Goal: Information Seeking & Learning: Learn about a topic

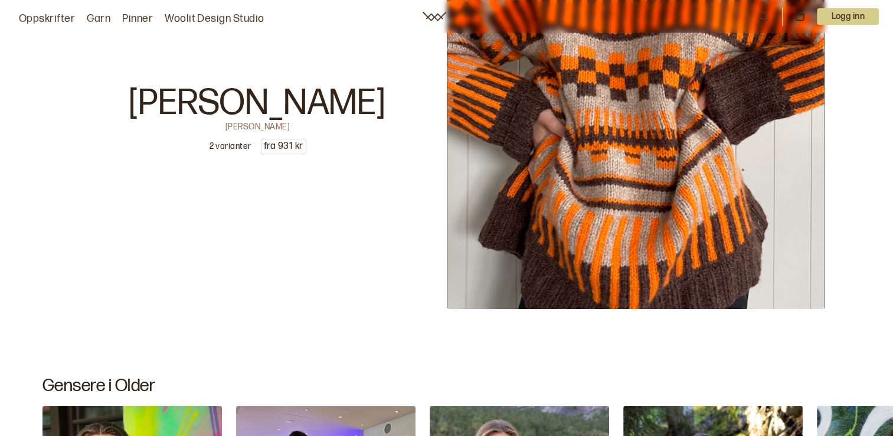
scroll to position [5138, 0]
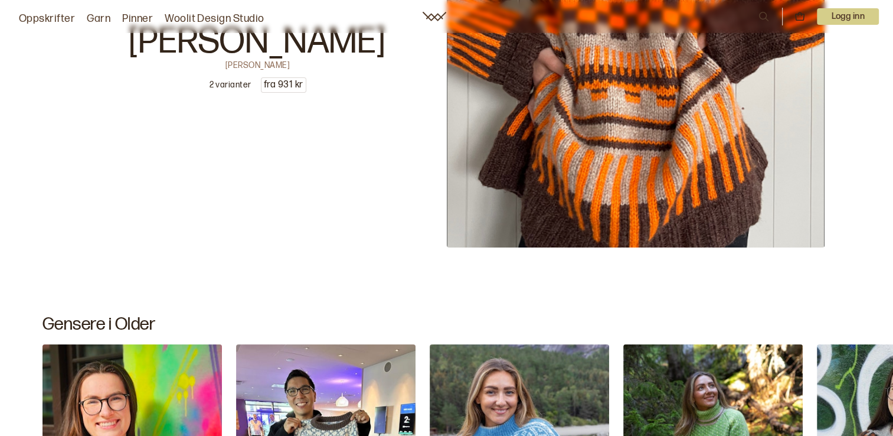
click at [855, 21] on p "Logg inn" at bounding box center [848, 16] width 62 height 17
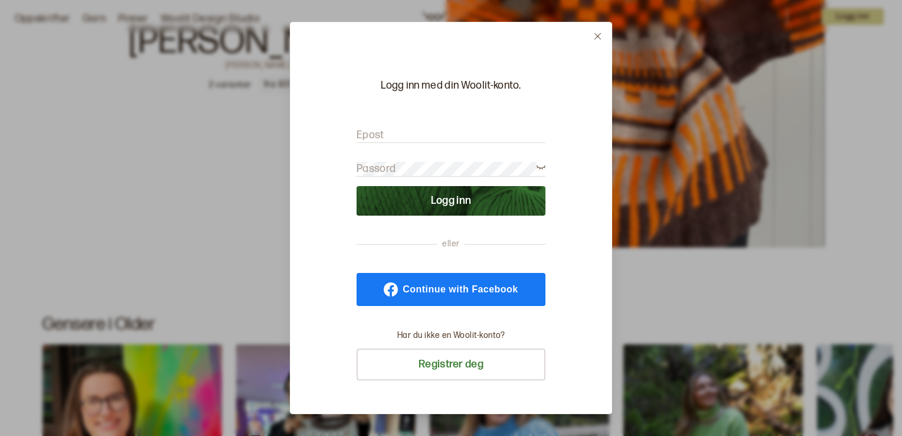
click at [397, 131] on input "Epost" at bounding box center [451, 135] width 189 height 15
type input "[PERSON_NAME][EMAIL_ADDRESS][DOMAIN_NAME]"
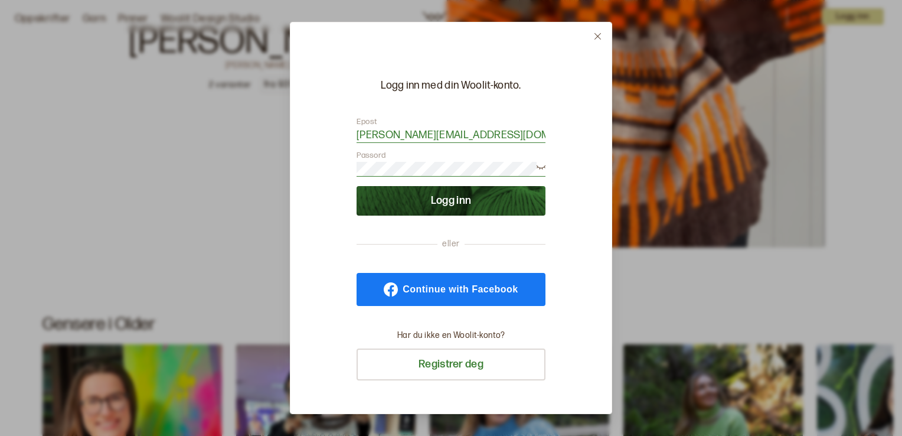
click at [357, 186] on button "Logg inn" at bounding box center [451, 201] width 189 height 30
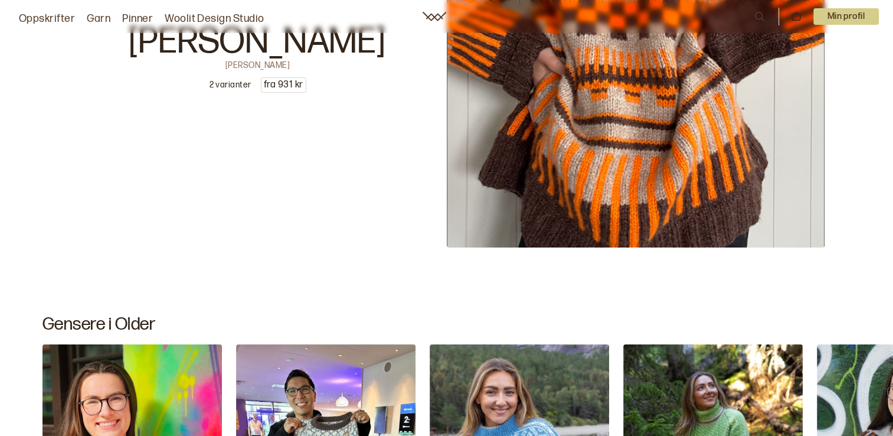
click at [857, 18] on p "Min profil" at bounding box center [847, 16] width 66 height 17
click at [817, 43] on div "Profil" at bounding box center [831, 48] width 93 height 24
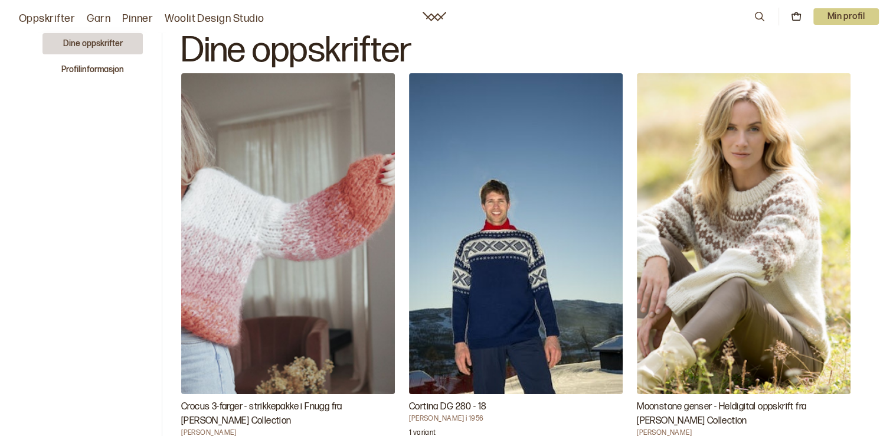
click at [43, 17] on link "Oppskrifter" at bounding box center [47, 19] width 56 height 17
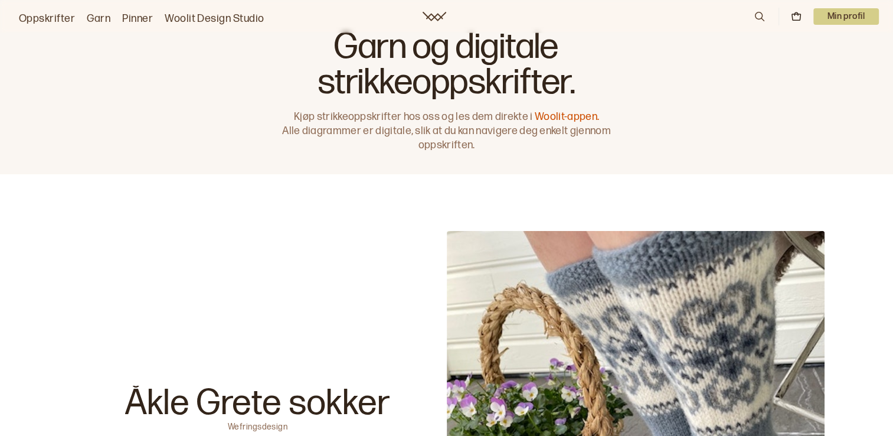
click at [765, 18] on icon at bounding box center [760, 16] width 13 height 13
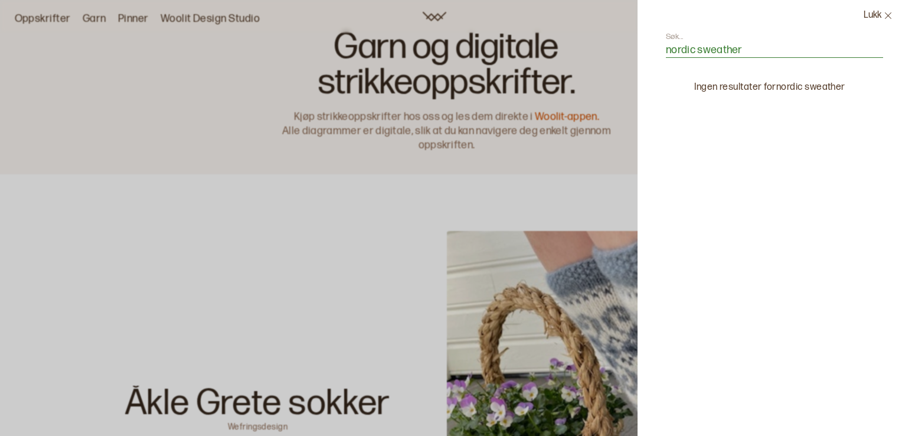
click at [732, 45] on input "nordic sweather" at bounding box center [774, 50] width 217 height 15
click at [697, 49] on input "nordic sweater" at bounding box center [774, 50] width 217 height 15
type input "nordic mix sweater"
click at [887, 17] on icon at bounding box center [888, 15] width 6 height 6
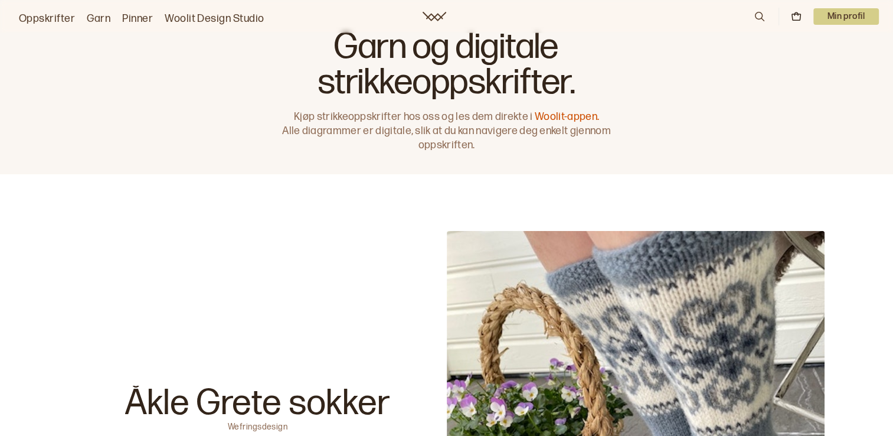
click at [761, 20] on icon at bounding box center [760, 16] width 13 height 13
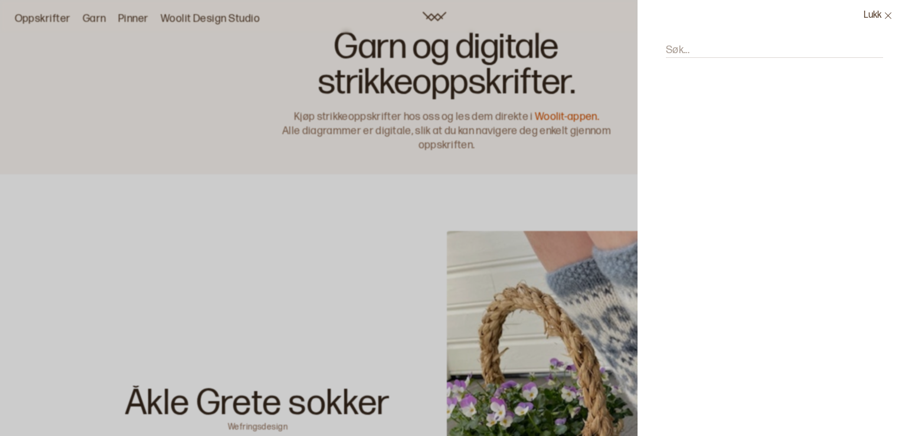
click at [877, 11] on button "Lukk" at bounding box center [879, 15] width 48 height 31
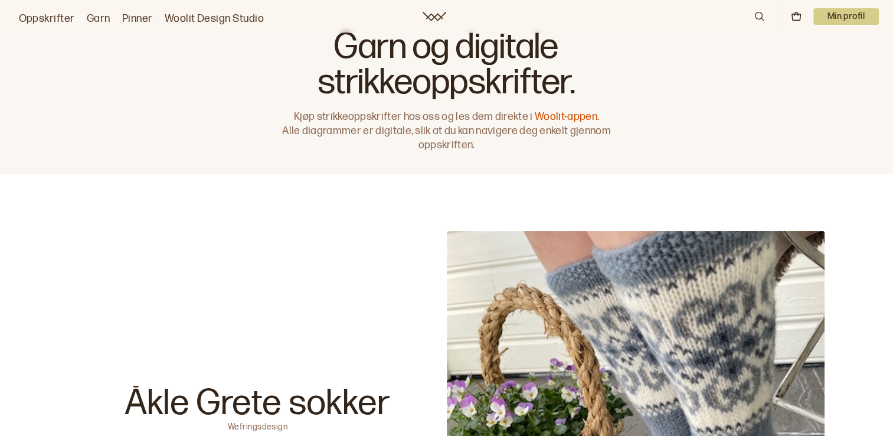
click at [794, 17] on icon at bounding box center [796, 16] width 11 height 11
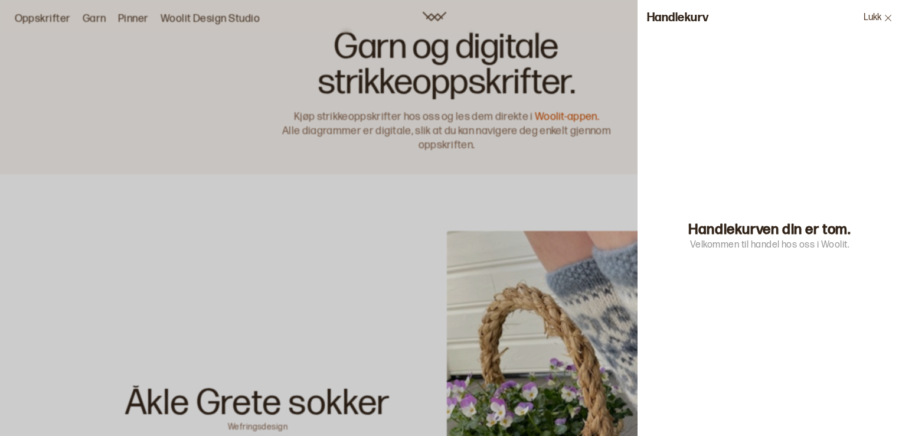
click at [886, 18] on icon at bounding box center [888, 18] width 9 height 9
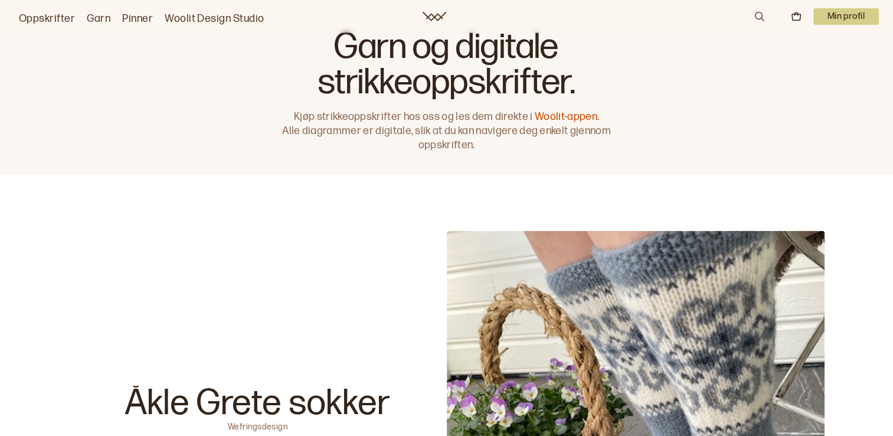
click at [430, 18] on icon at bounding box center [435, 16] width 24 height 9
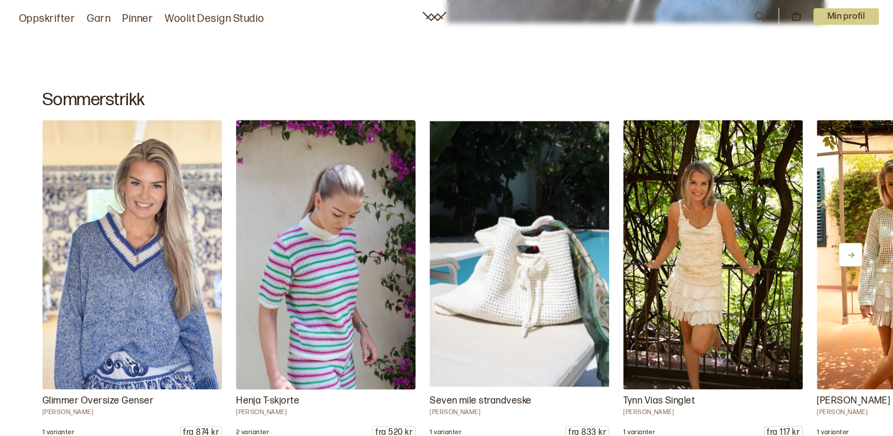
scroll to position [709, 0]
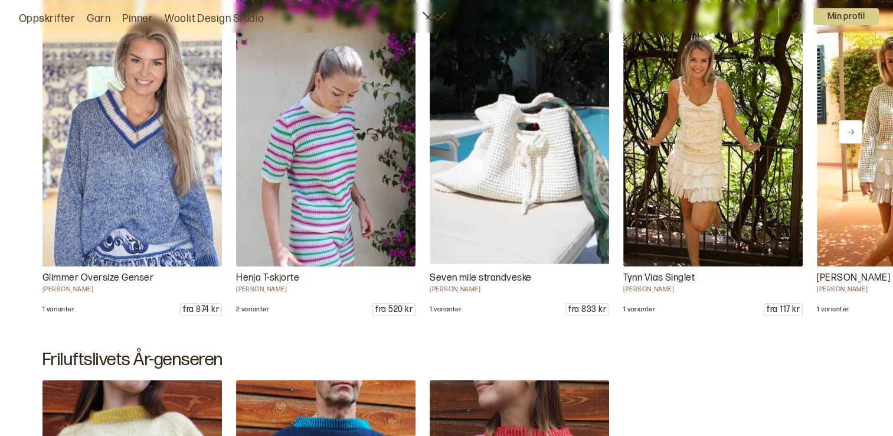
click at [847, 131] on icon at bounding box center [851, 132] width 9 height 9
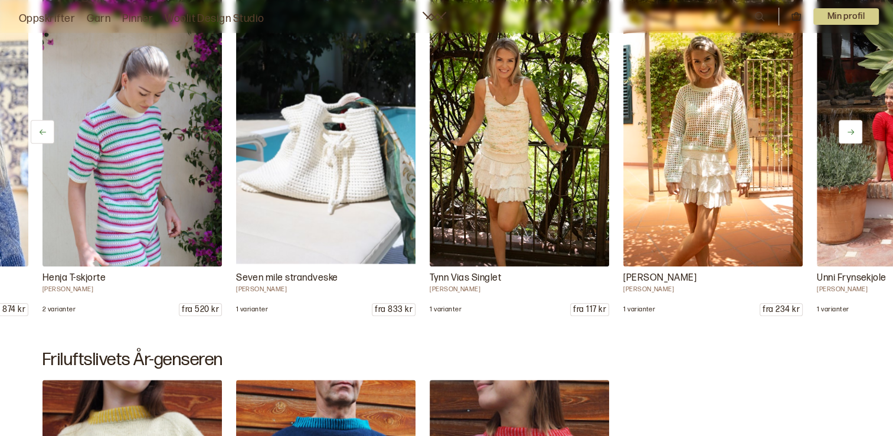
click at [847, 131] on icon at bounding box center [851, 132] width 9 height 9
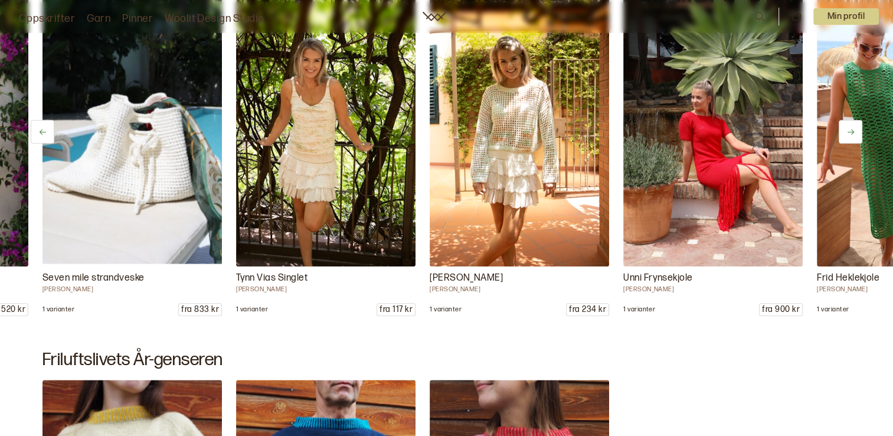
click at [847, 131] on icon at bounding box center [851, 132] width 9 height 9
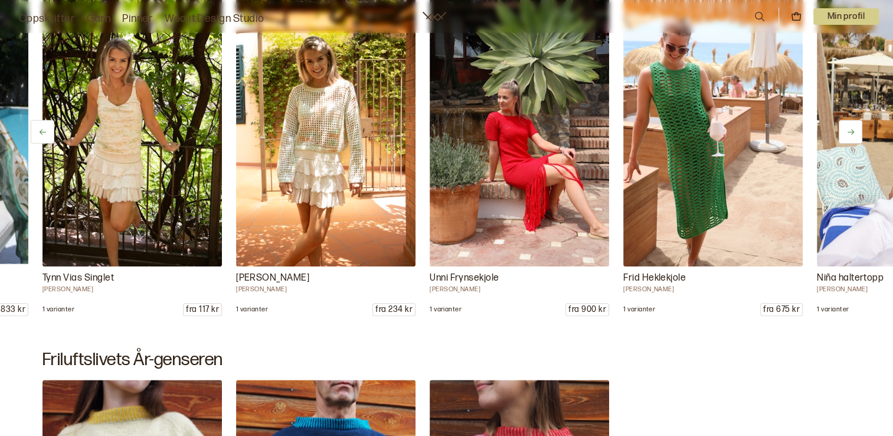
click at [847, 131] on icon at bounding box center [851, 132] width 9 height 9
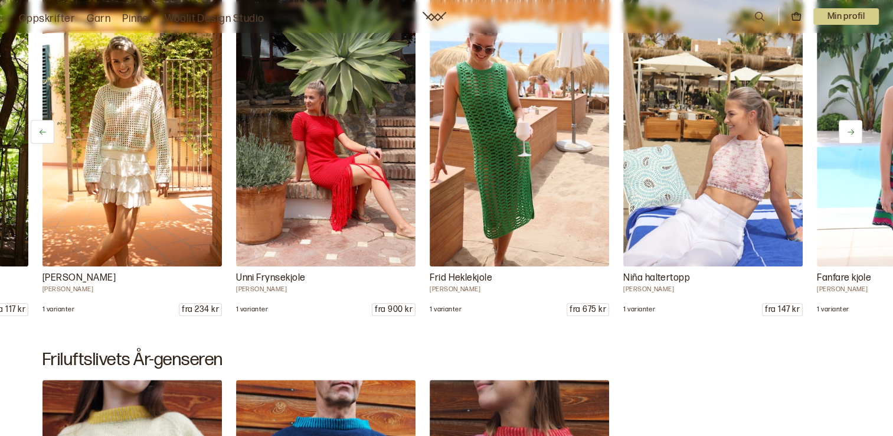
click at [847, 131] on icon at bounding box center [851, 132] width 9 height 9
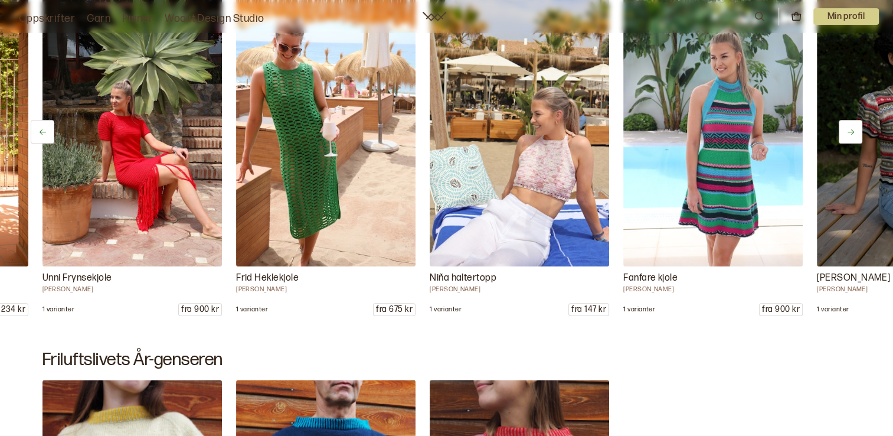
click at [847, 131] on icon at bounding box center [851, 132] width 9 height 9
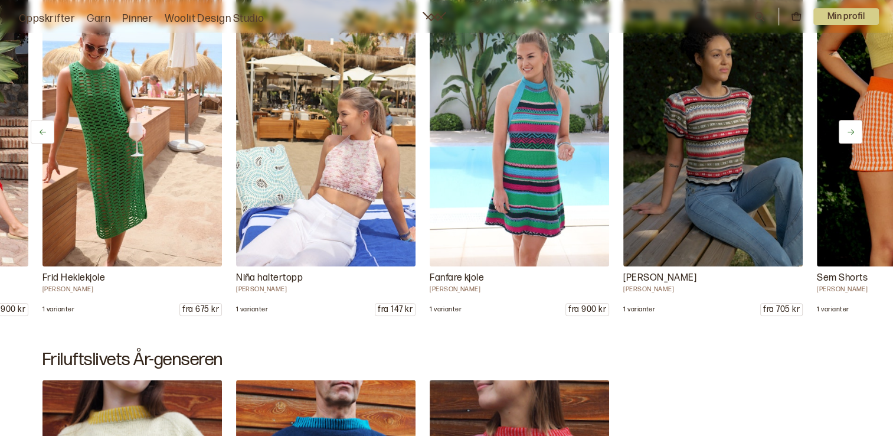
click at [847, 131] on icon at bounding box center [851, 132] width 9 height 9
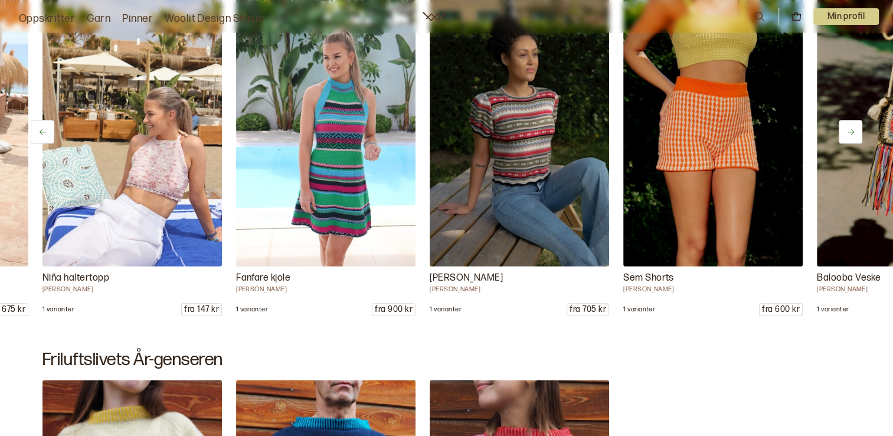
click at [847, 131] on icon at bounding box center [851, 132] width 9 height 9
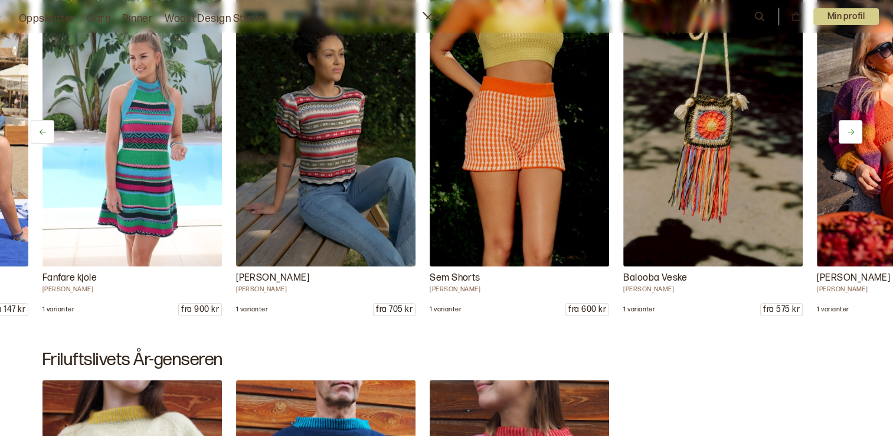
click at [847, 131] on icon at bounding box center [851, 132] width 9 height 9
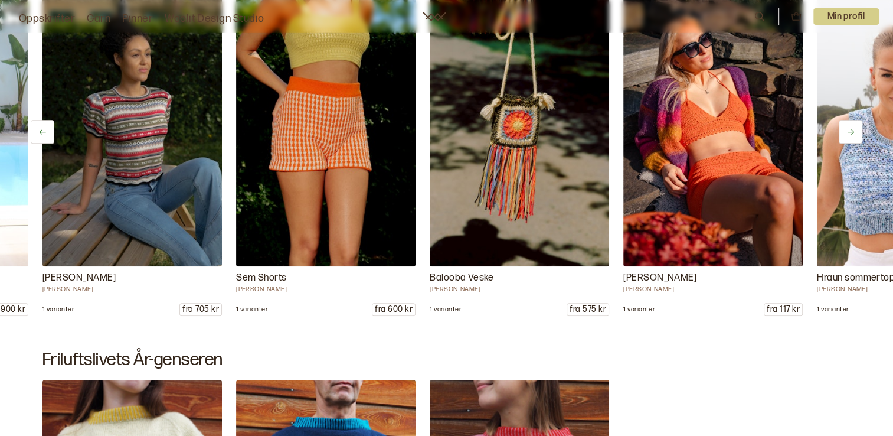
click at [847, 131] on icon at bounding box center [851, 132] width 9 height 9
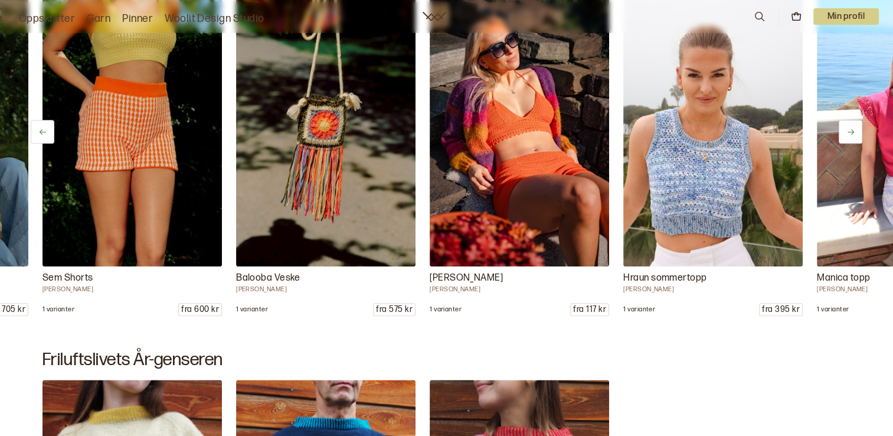
click at [847, 131] on icon at bounding box center [851, 132] width 9 height 9
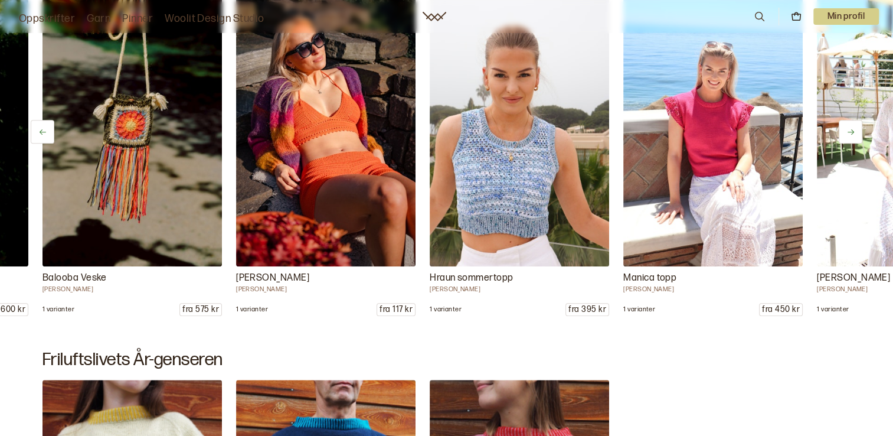
click at [848, 132] on icon at bounding box center [851, 132] width 9 height 9
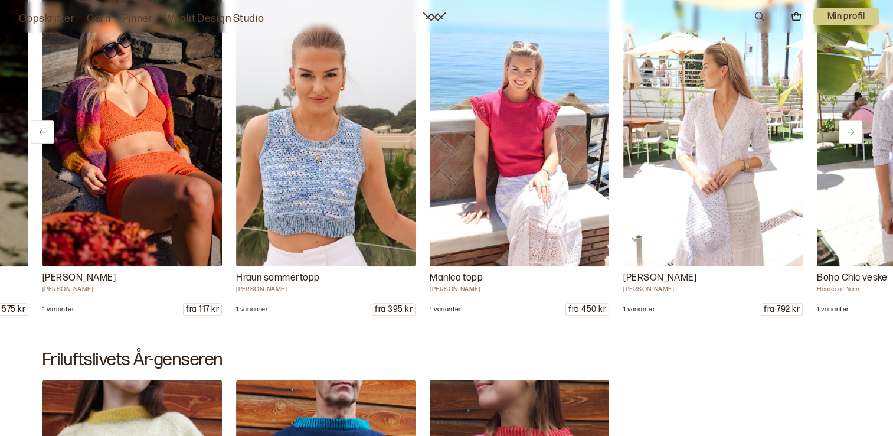
click at [848, 132] on icon at bounding box center [851, 131] width 6 height 5
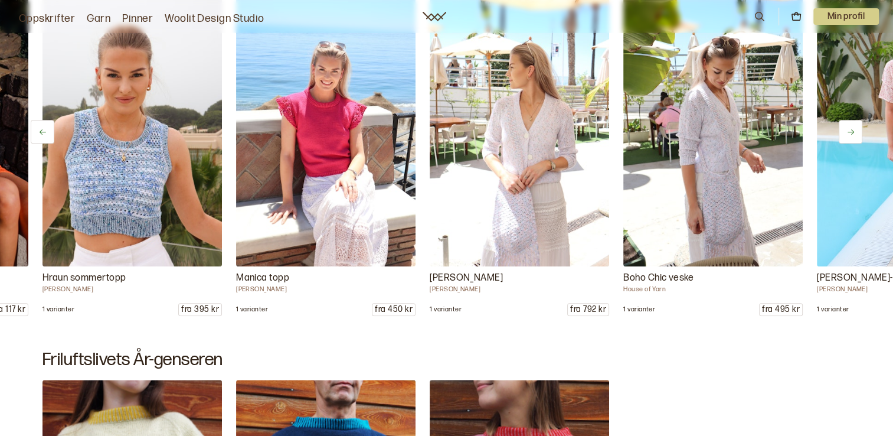
click at [848, 132] on icon at bounding box center [851, 131] width 6 height 5
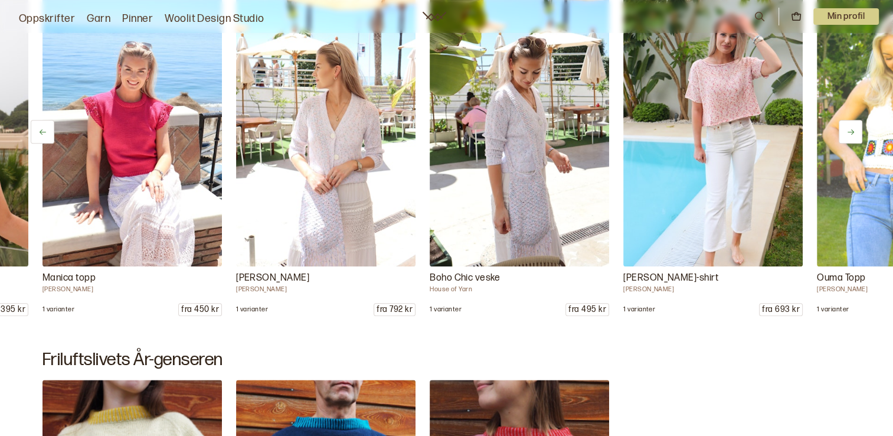
click at [848, 132] on icon at bounding box center [851, 131] width 6 height 5
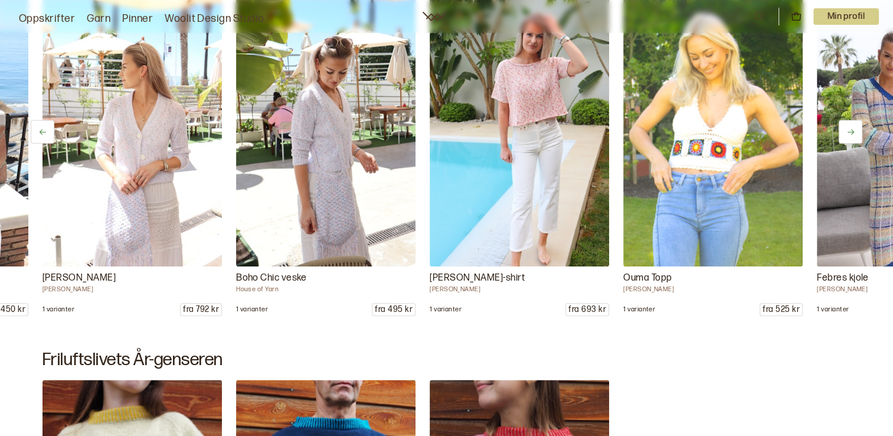
click at [848, 132] on icon at bounding box center [851, 132] width 9 height 9
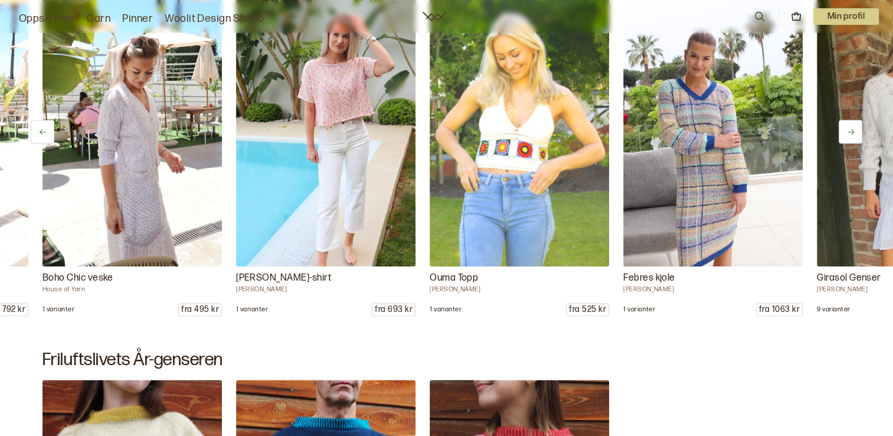
click at [848, 132] on icon at bounding box center [851, 132] width 9 height 9
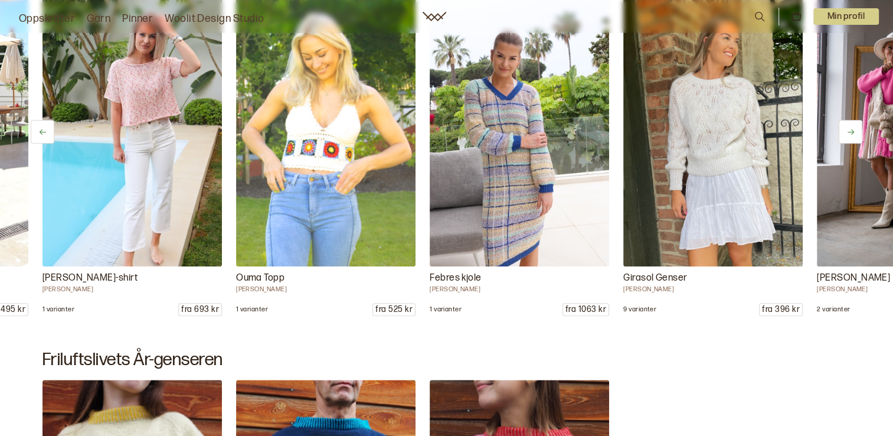
click at [848, 133] on icon at bounding box center [851, 132] width 9 height 9
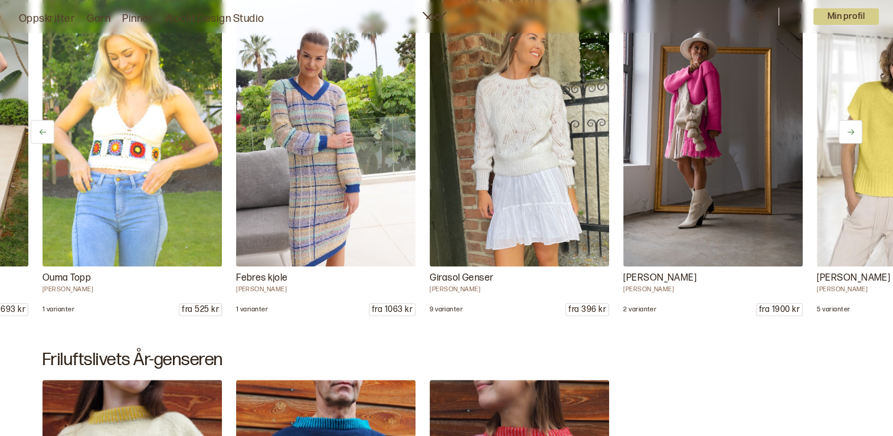
click at [848, 133] on icon at bounding box center [851, 132] width 9 height 9
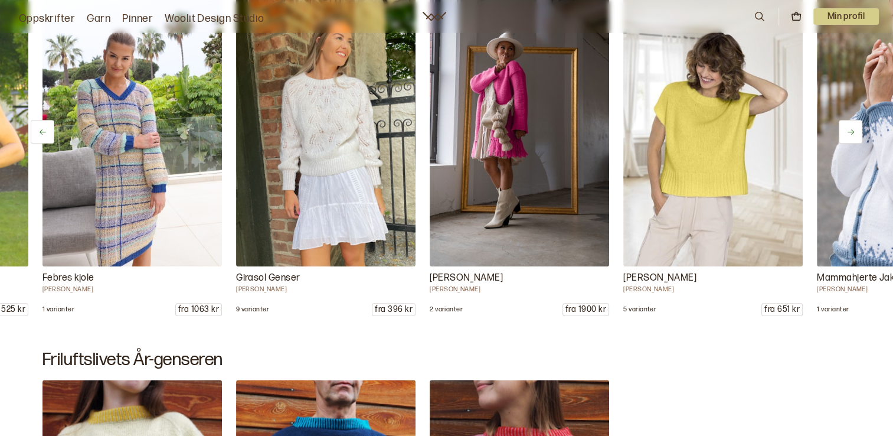
click at [848, 133] on icon at bounding box center [851, 132] width 9 height 9
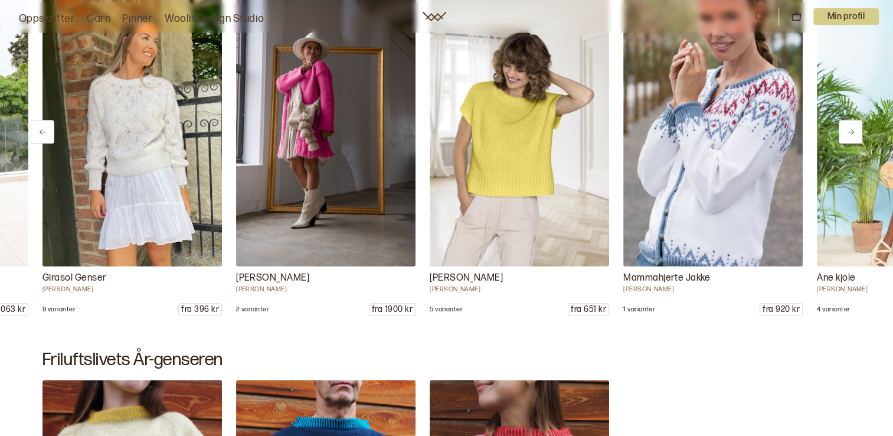
click at [848, 133] on icon at bounding box center [851, 132] width 9 height 9
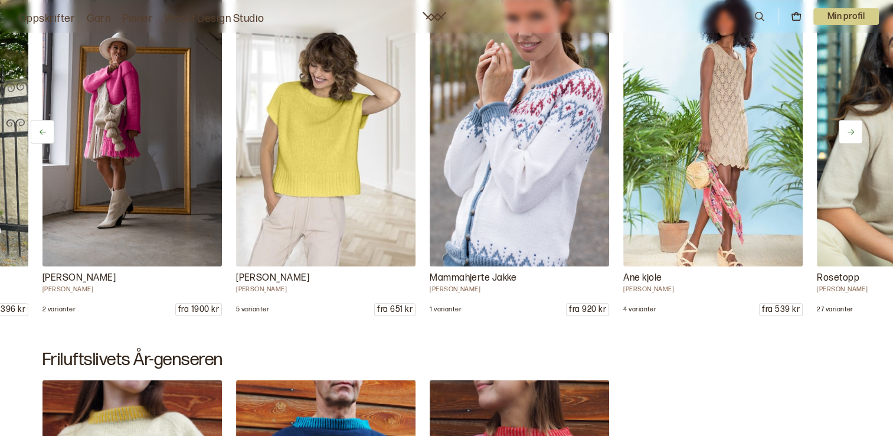
click at [848, 133] on icon at bounding box center [851, 132] width 9 height 9
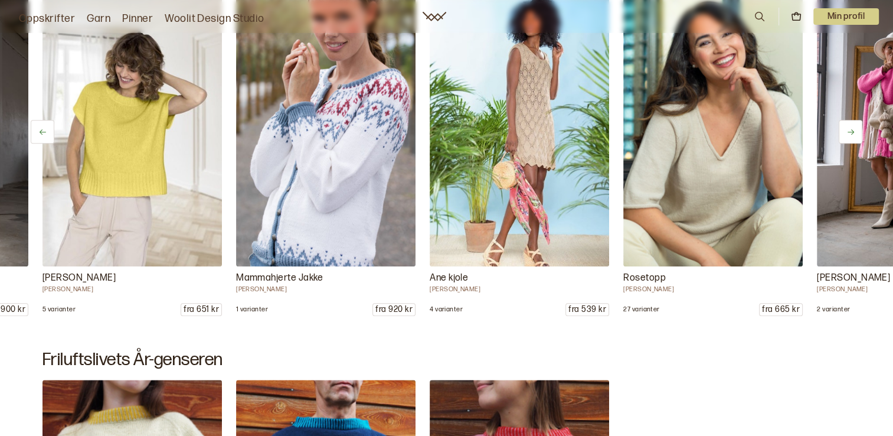
click at [849, 133] on icon at bounding box center [851, 132] width 9 height 9
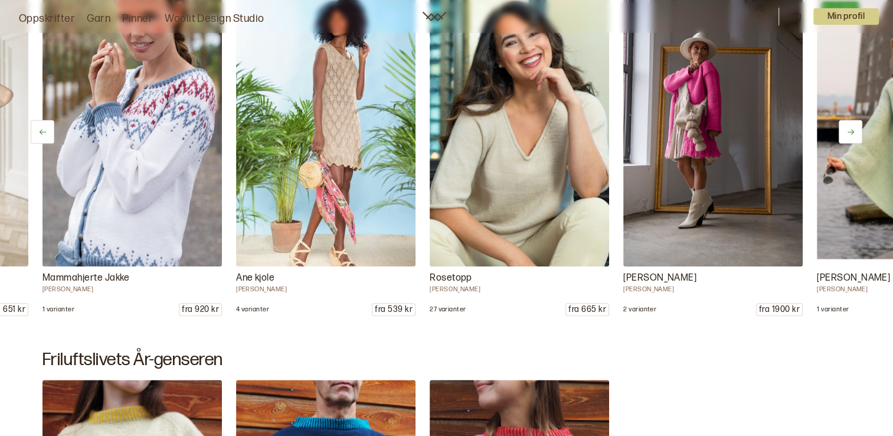
click at [849, 133] on icon at bounding box center [851, 132] width 9 height 9
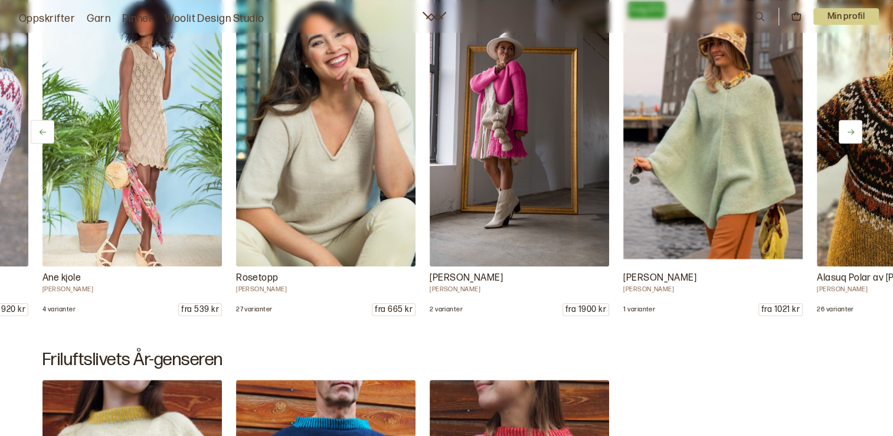
click at [849, 133] on icon at bounding box center [851, 132] width 9 height 9
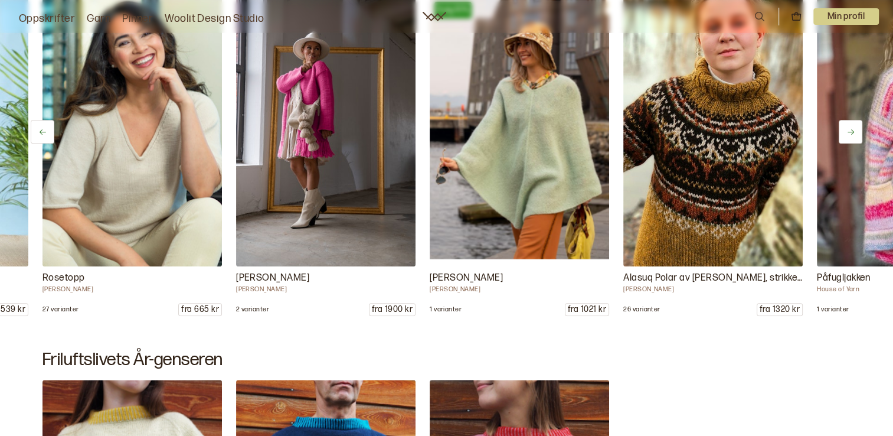
click at [849, 133] on icon at bounding box center [851, 132] width 9 height 9
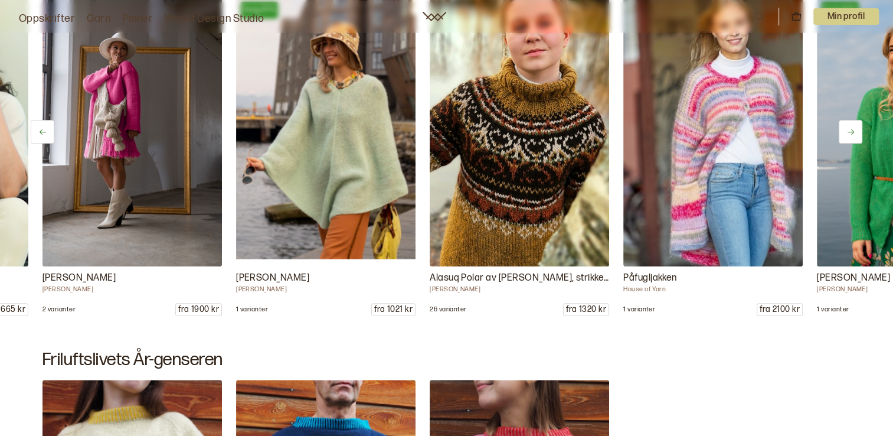
click at [850, 133] on icon at bounding box center [851, 132] width 9 height 9
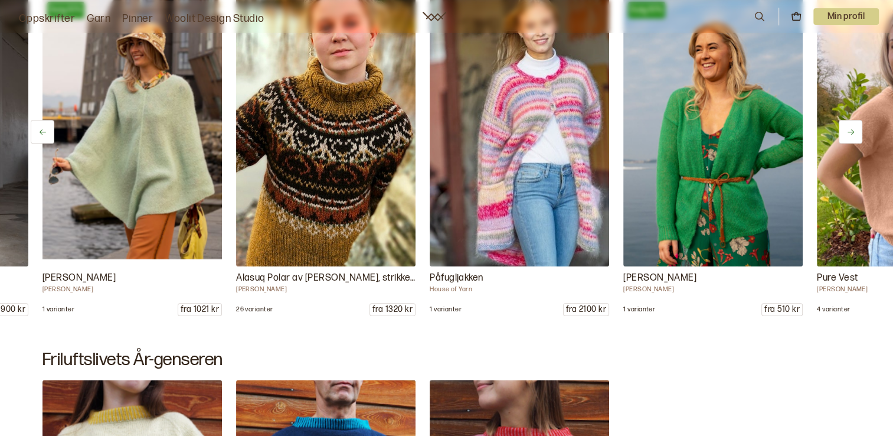
click at [850, 133] on icon at bounding box center [851, 132] width 9 height 9
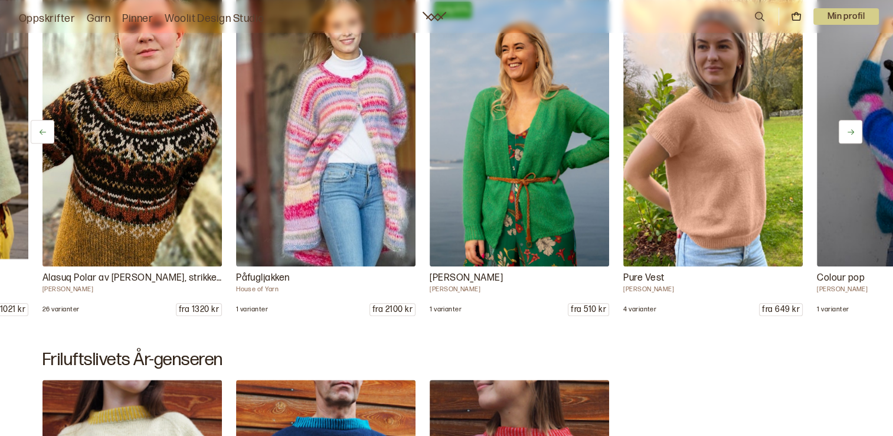
click at [850, 133] on icon at bounding box center [851, 132] width 9 height 9
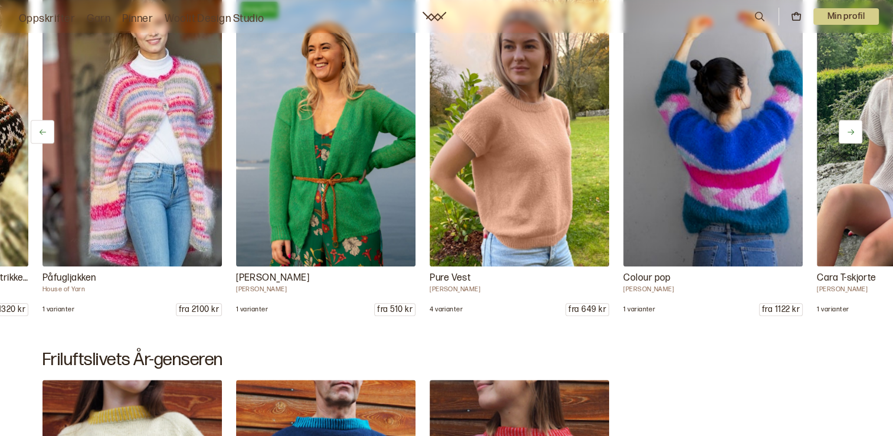
click at [850, 133] on icon at bounding box center [851, 132] width 9 height 9
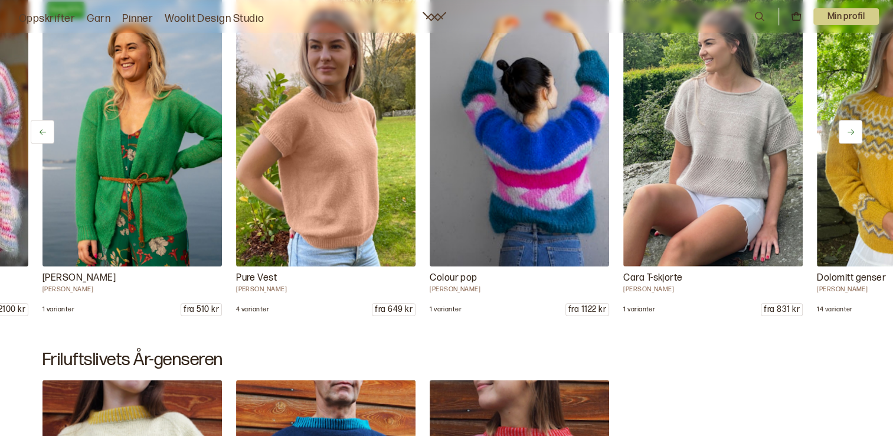
click at [850, 133] on icon at bounding box center [851, 132] width 9 height 9
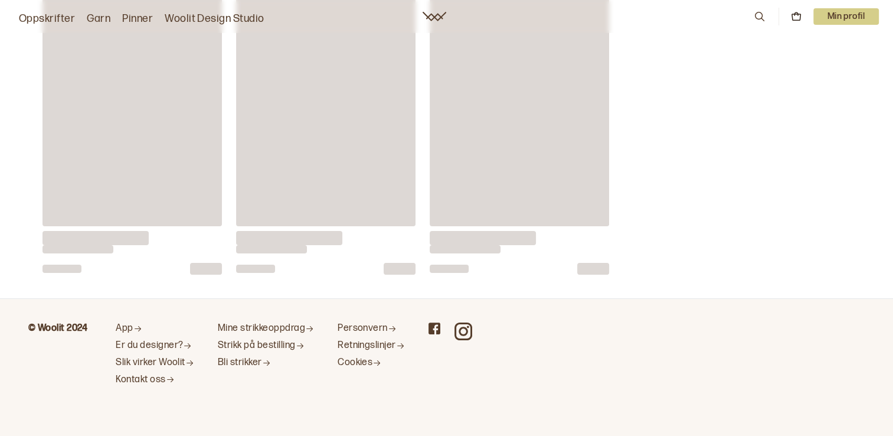
scroll to position [4571, 0]
click at [151, 362] on link "Slik virker Woolit" at bounding box center [155, 363] width 79 height 12
